Goal: Navigation & Orientation: Find specific page/section

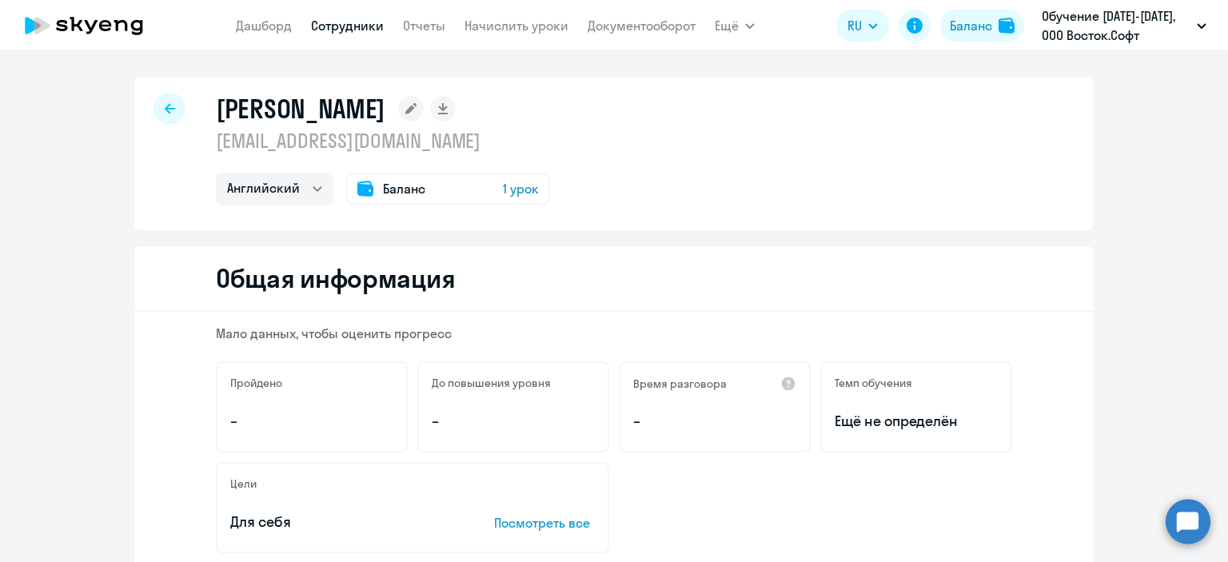
select select "english"
click at [275, 23] on link "Дашборд" at bounding box center [264, 26] width 56 height 16
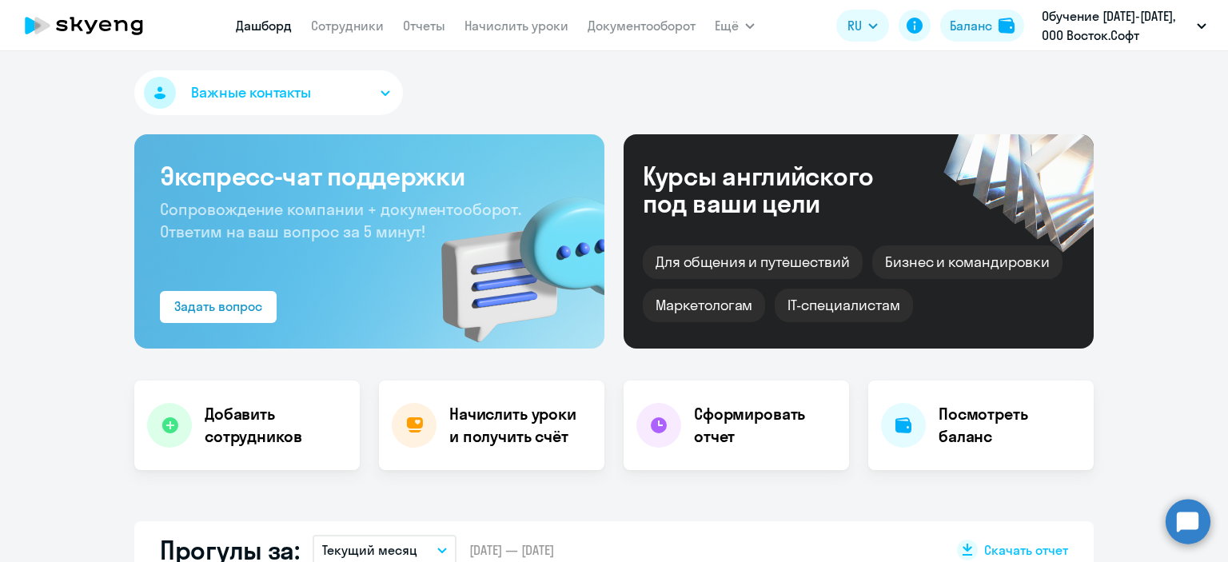
select select "30"
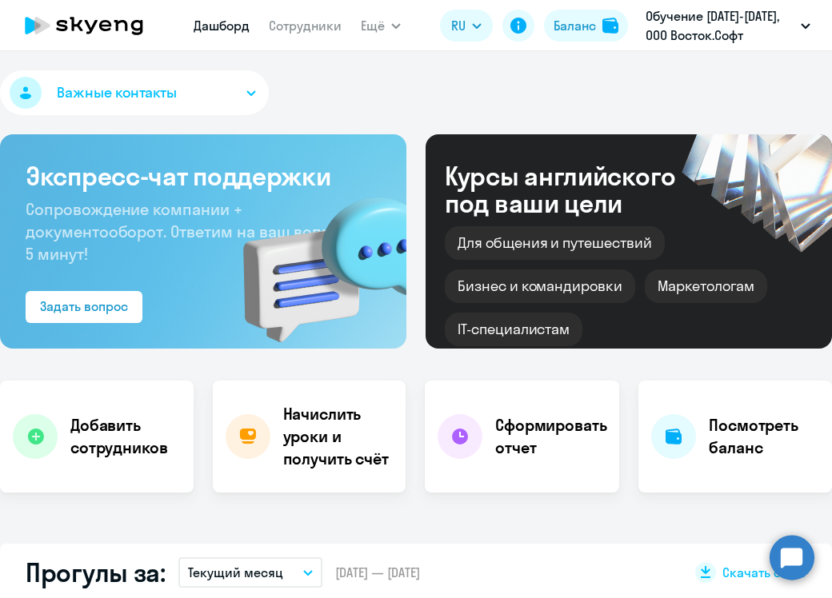
select select "30"
